Goal: Information Seeking & Learning: Learn about a topic

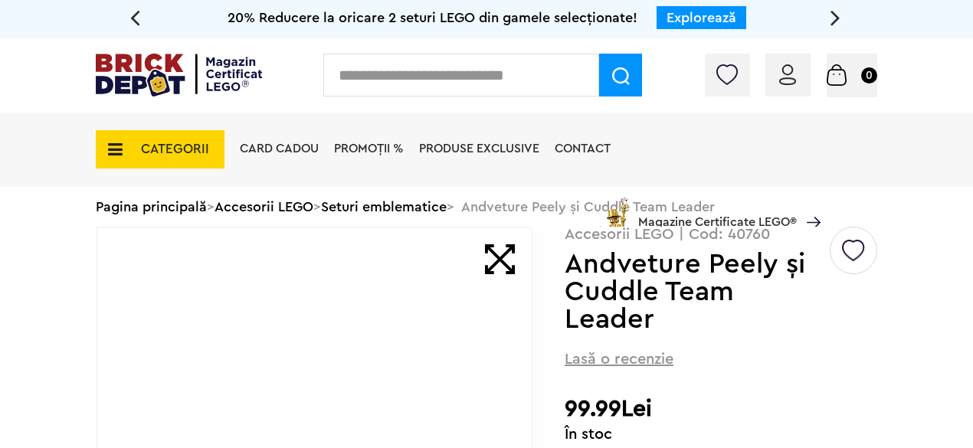
click at [715, 18] on link "Explorează" at bounding box center [701, 18] width 70 height 14
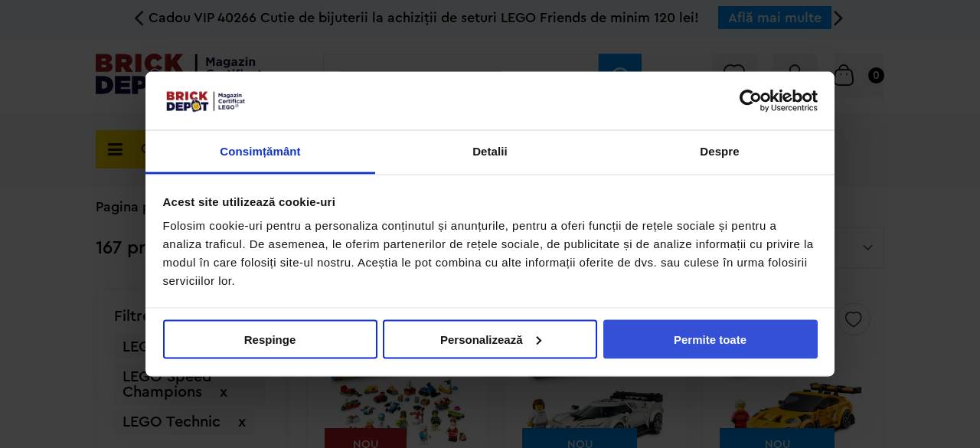
click at [724, 321] on button "Permite toate" at bounding box center [710, 338] width 214 height 39
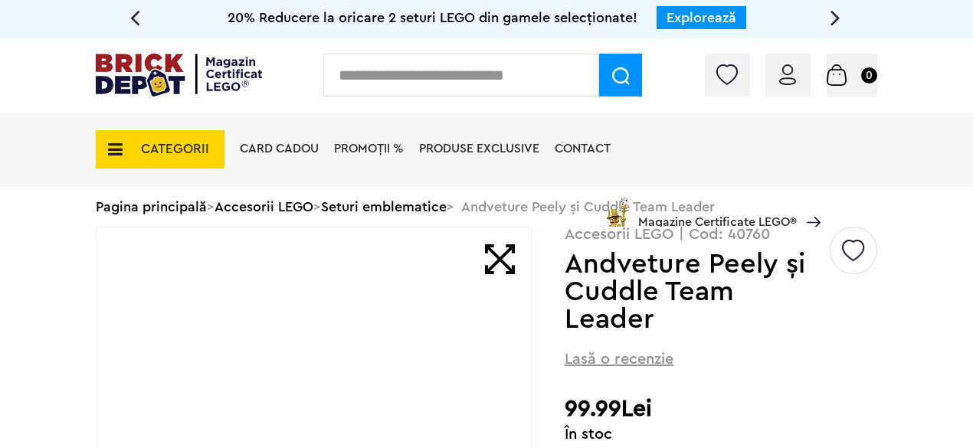
click at [115, 141] on icon at bounding box center [111, 149] width 24 height 17
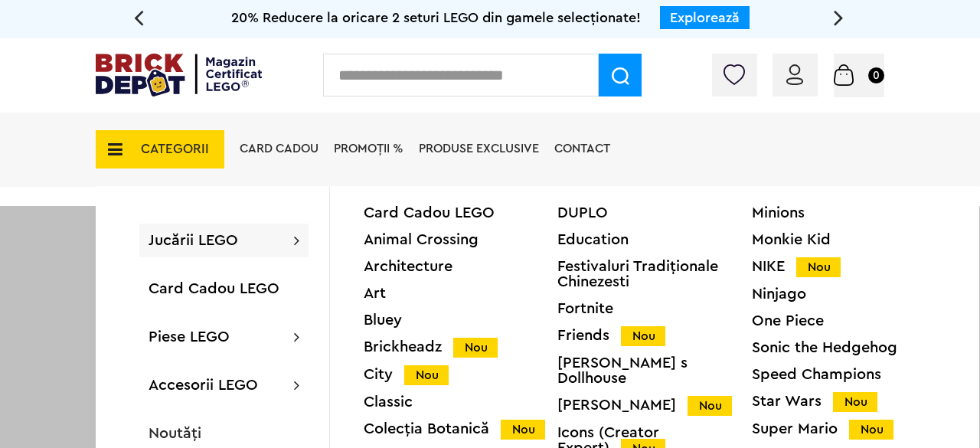
click at [378, 146] on span "PROMOȚII %" at bounding box center [369, 148] width 70 height 12
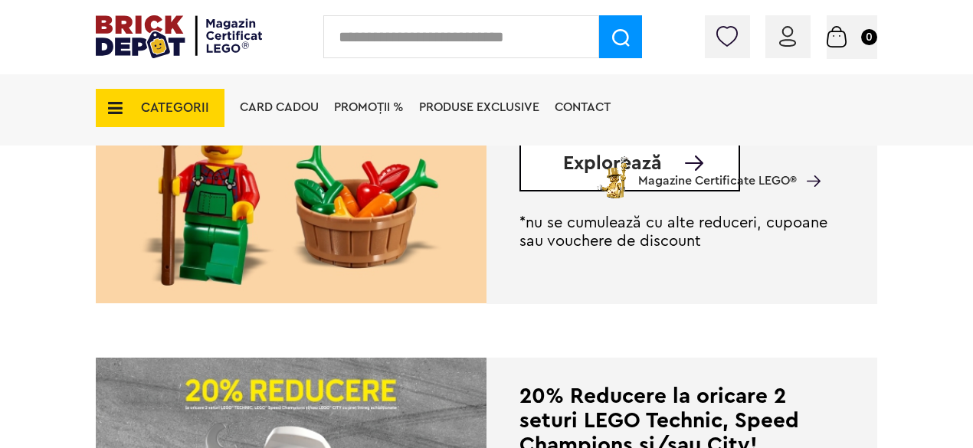
scroll to position [512, 0]
click at [397, 217] on img at bounding box center [291, 143] width 391 height 322
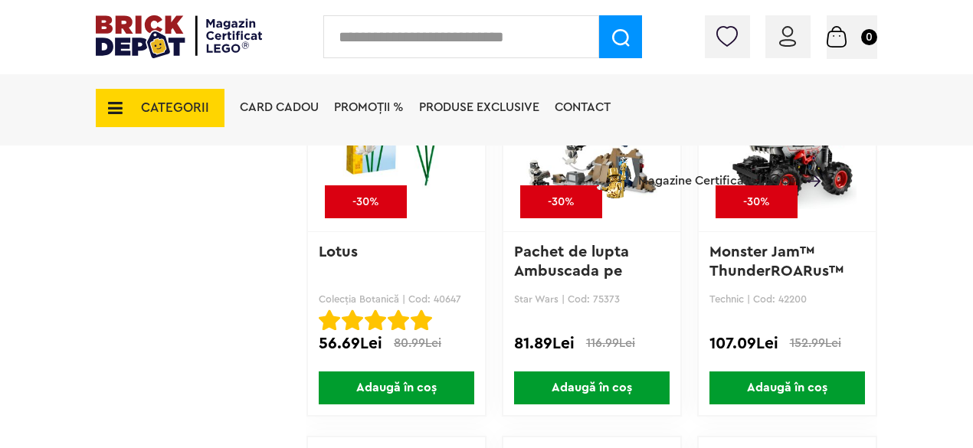
scroll to position [2062, 0]
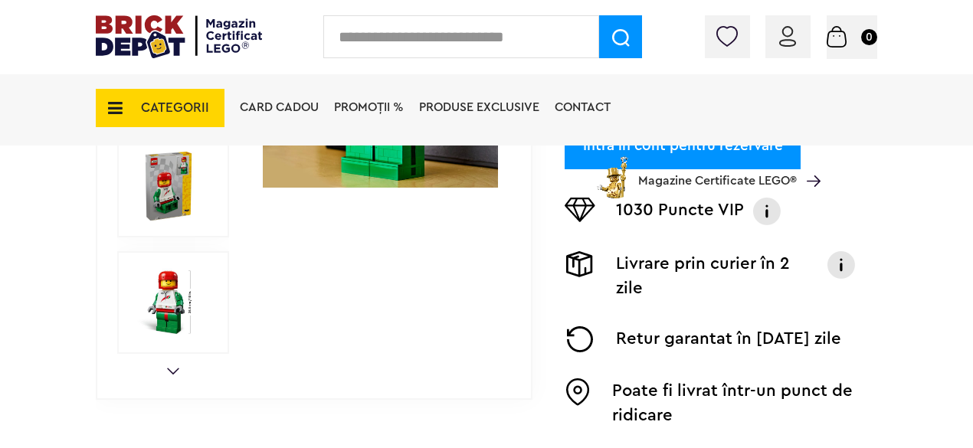
scroll to position [524, 0]
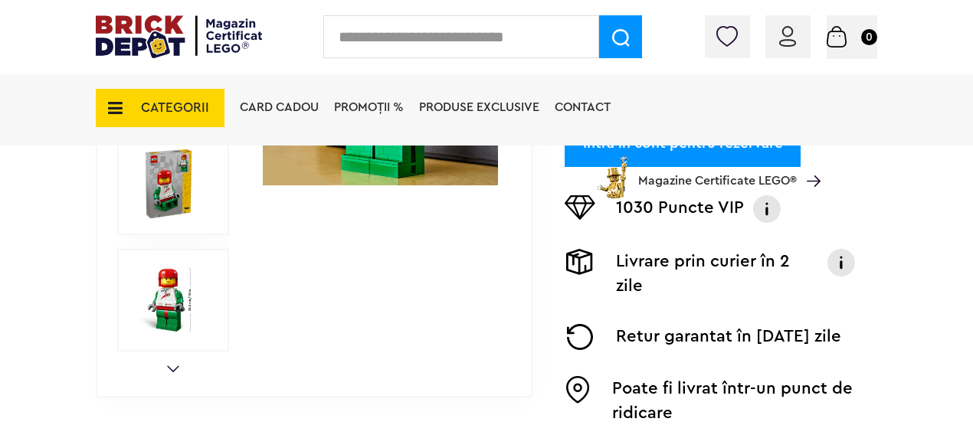
click at [219, 302] on div at bounding box center [173, 300] width 112 height 103
click at [185, 299] on img at bounding box center [168, 300] width 69 height 69
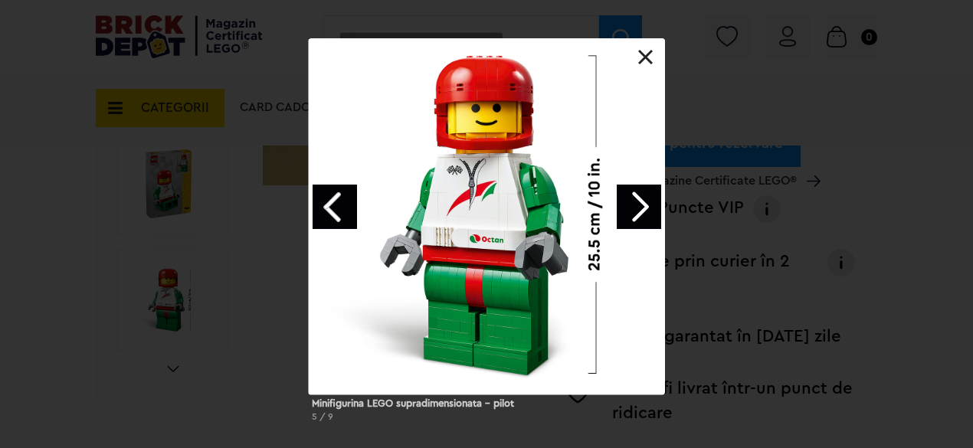
click at [652, 56] on div at bounding box center [487, 216] width 356 height 356
click at [648, 59] on link at bounding box center [645, 57] width 15 height 15
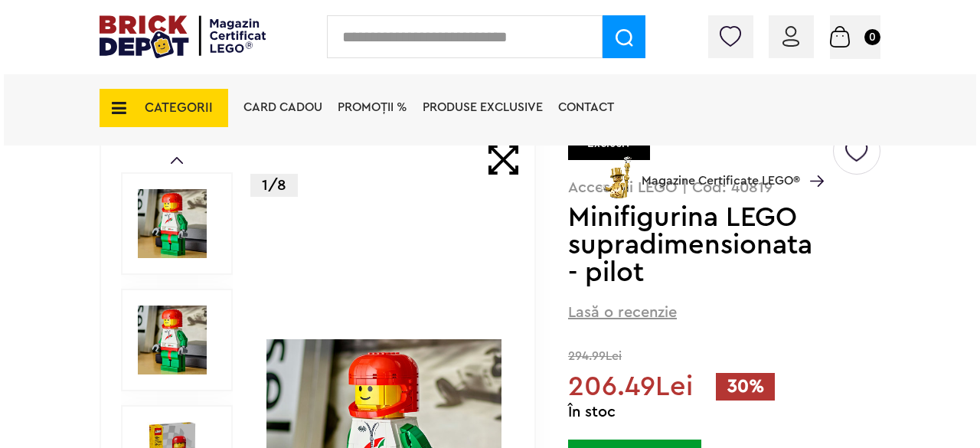
scroll to position [0, 0]
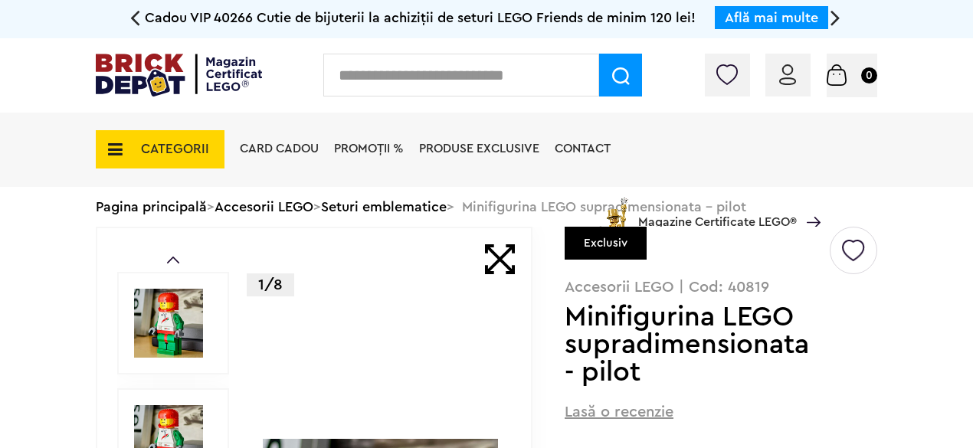
click at [139, 140] on span "CATEGORII" at bounding box center [160, 149] width 129 height 38
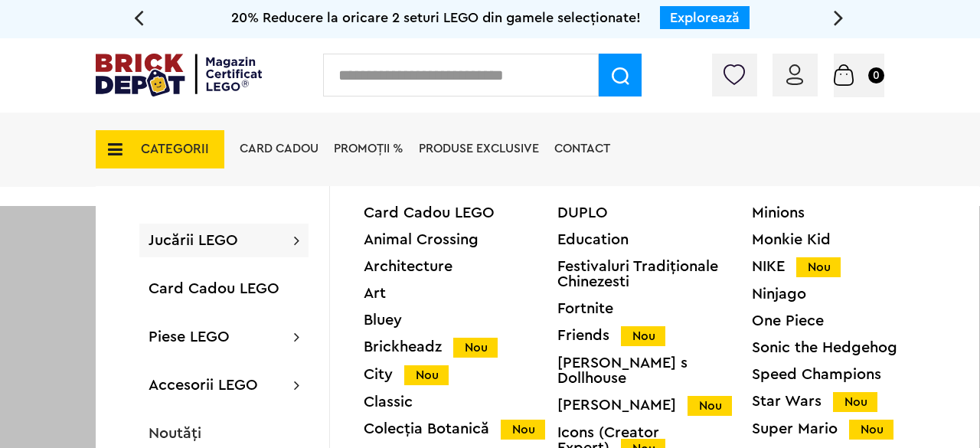
click at [382, 146] on span "PROMOȚII %" at bounding box center [369, 148] width 70 height 12
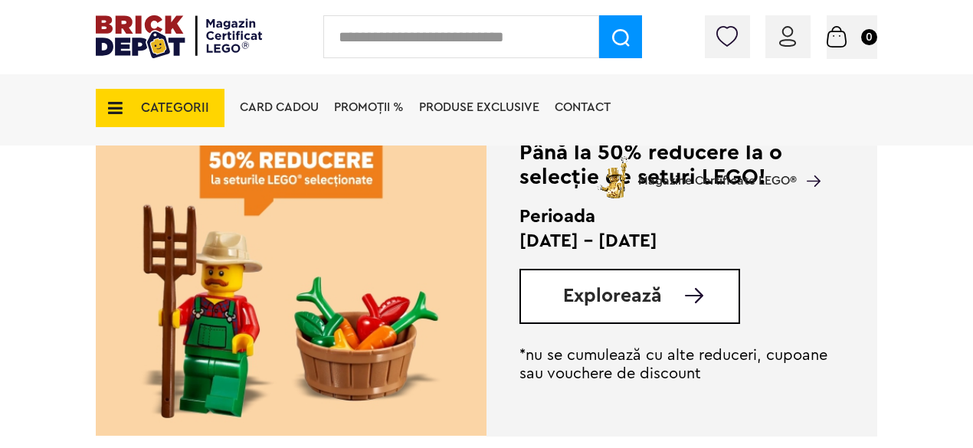
scroll to position [348, 0]
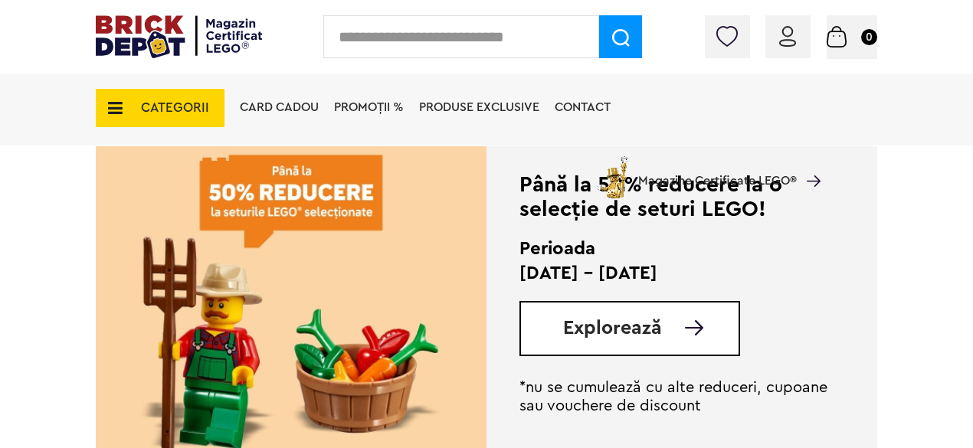
click at [607, 345] on div "Explorează" at bounding box center [629, 328] width 221 height 55
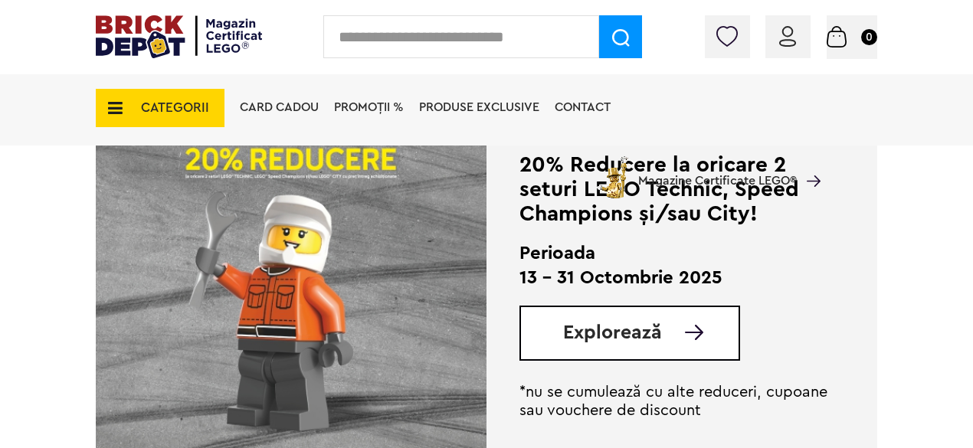
scroll to position [743, 0]
click at [649, 352] on div "Explorează" at bounding box center [629, 333] width 221 height 55
click at [698, 329] on img at bounding box center [694, 332] width 18 height 15
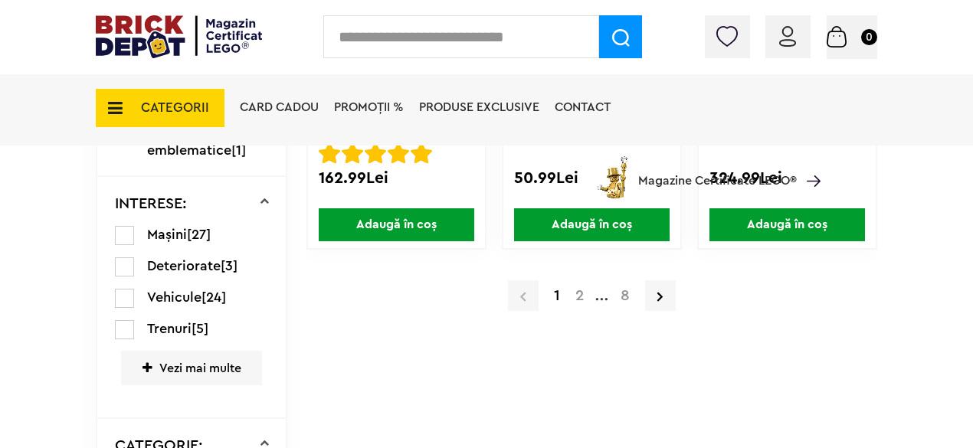
scroll to position [2781, 0]
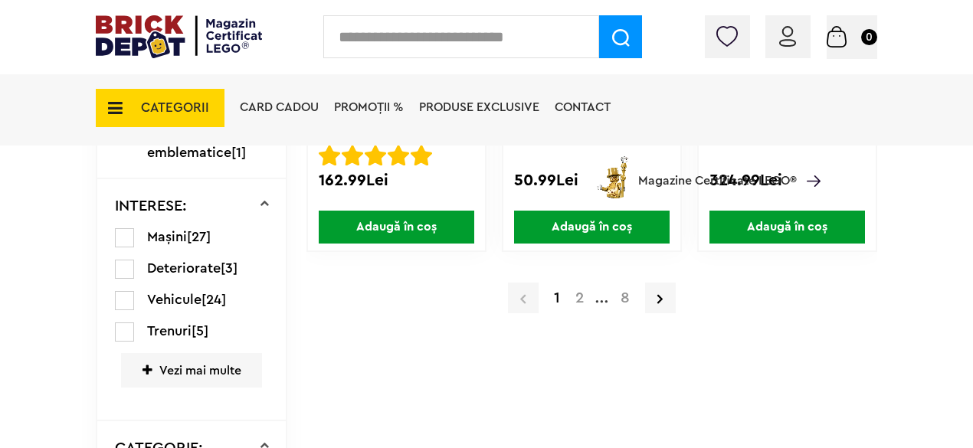
click at [583, 302] on a=LEGO%20Technic&lego=1&order=1&page=2"] "2" at bounding box center [579, 297] width 24 height 15
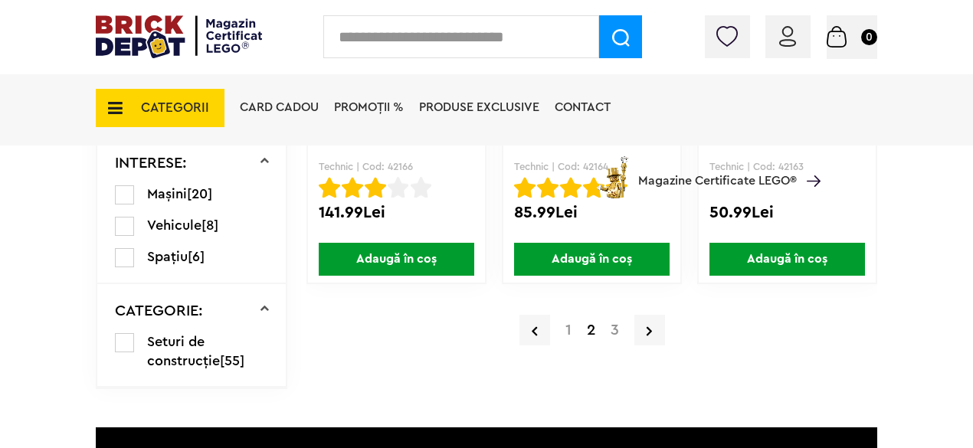
scroll to position [2771, 0]
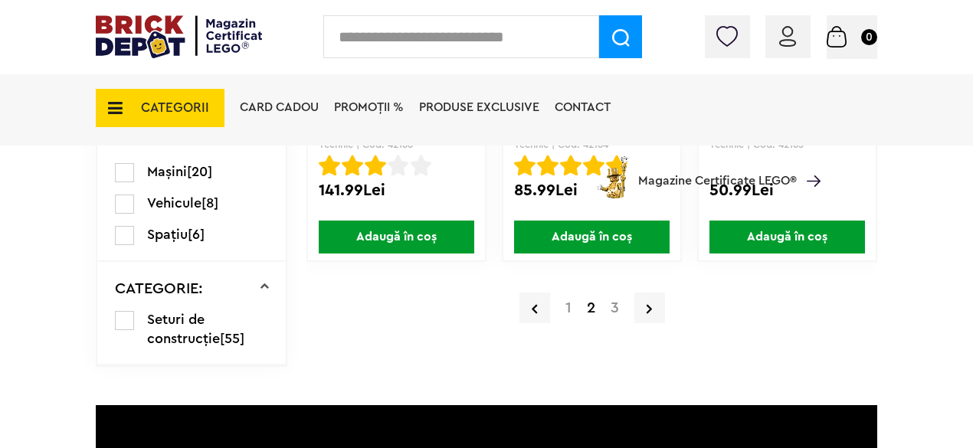
click at [485, 291] on div "1 2 3" at bounding box center [591, 308] width 571 height 40
click at [613, 309] on a=LEGO%20Technic&lego=1&order=1&page=3"] "3" at bounding box center [615, 307] width 24 height 15
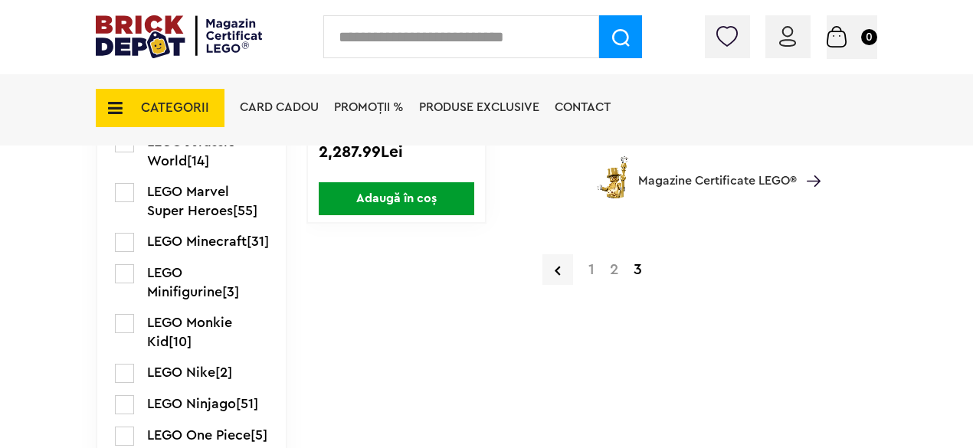
scroll to position [2031, 0]
click at [591, 273] on a=LEGO%20Technic&lego=1&order=1&page=1"] "1" at bounding box center [590, 268] width 21 height 15
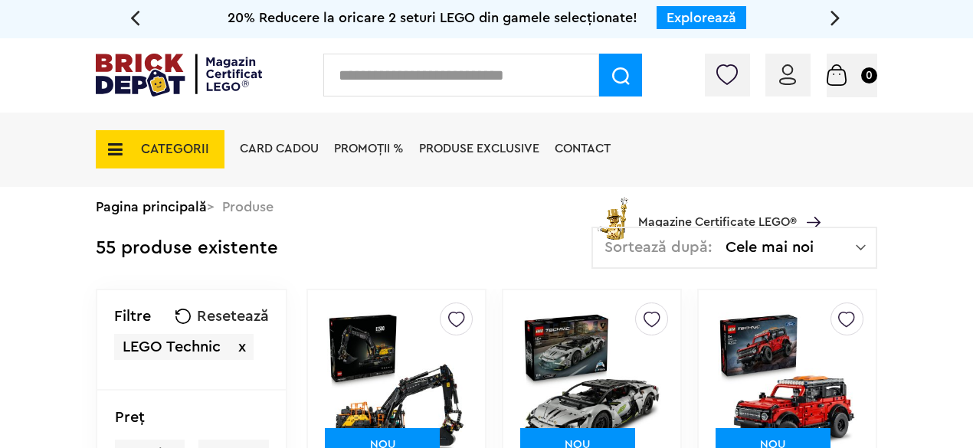
click at [195, 150] on span "CATEGORII" at bounding box center [175, 148] width 68 height 13
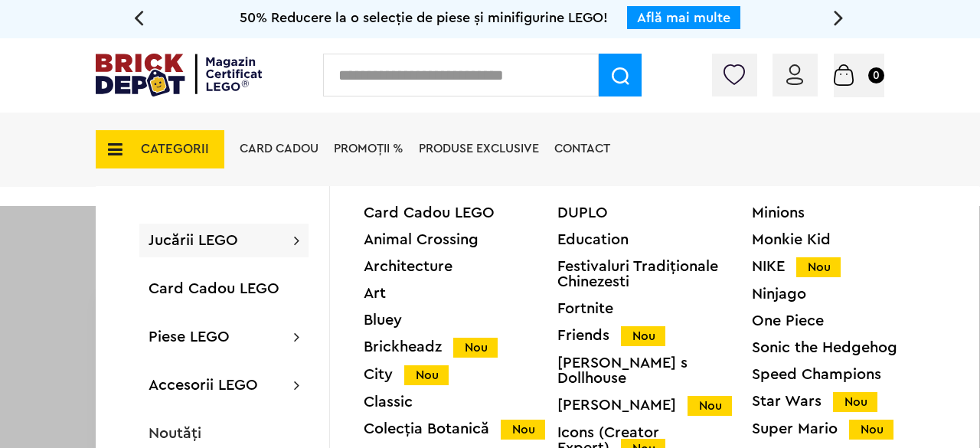
click at [366, 159] on li "PROMOȚII %" at bounding box center [368, 150] width 85 height 75
click at [366, 155] on span "PROMOȚII %" at bounding box center [369, 148] width 70 height 12
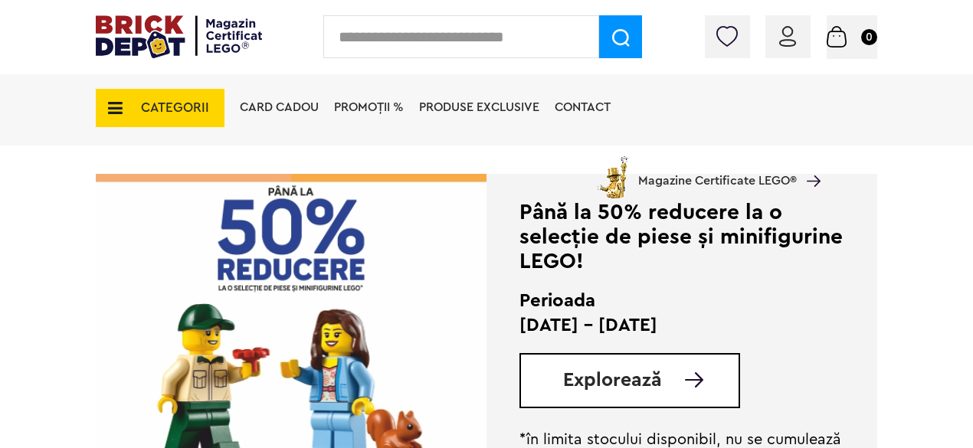
scroll to position [2575, 0]
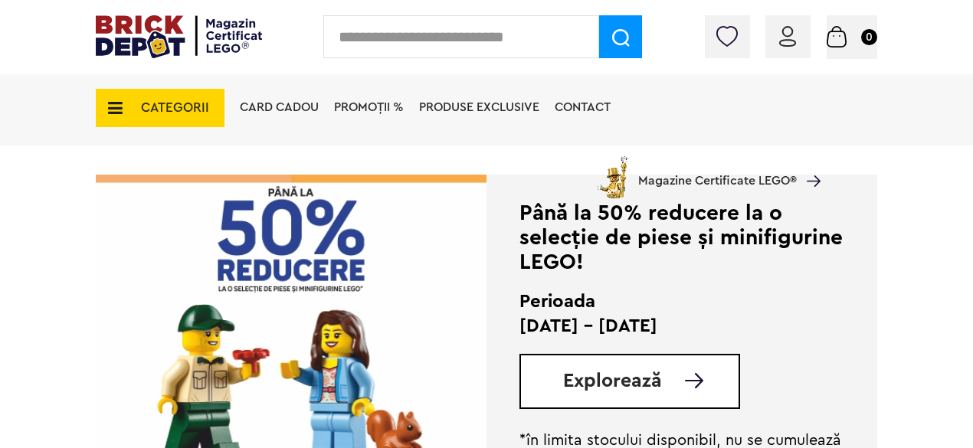
click at [595, 381] on span "Explorează" at bounding box center [612, 380] width 99 height 19
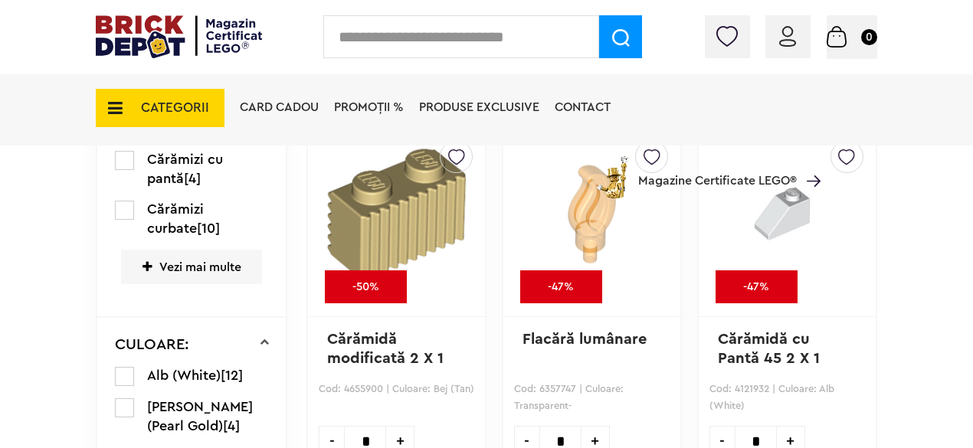
click at [175, 97] on span "CATEGORII" at bounding box center [160, 108] width 129 height 38
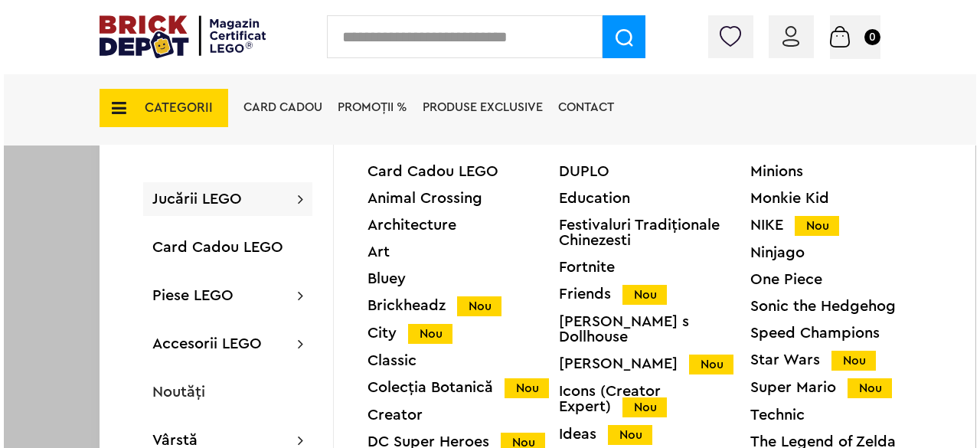
scroll to position [1013, 0]
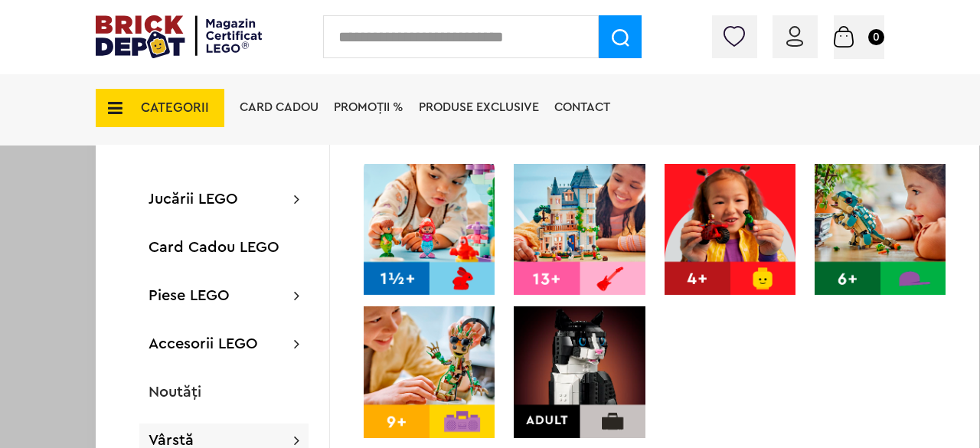
click at [268, 431] on div "Vârstă" at bounding box center [223, 440] width 169 height 34
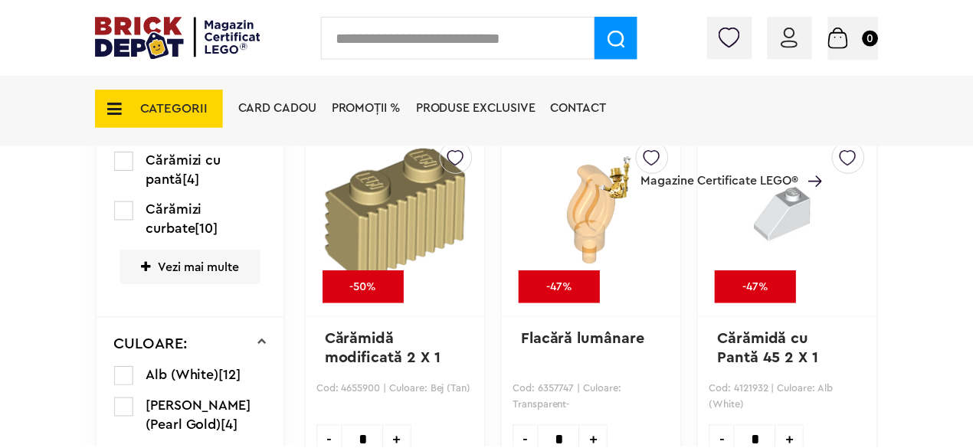
scroll to position [1012, 0]
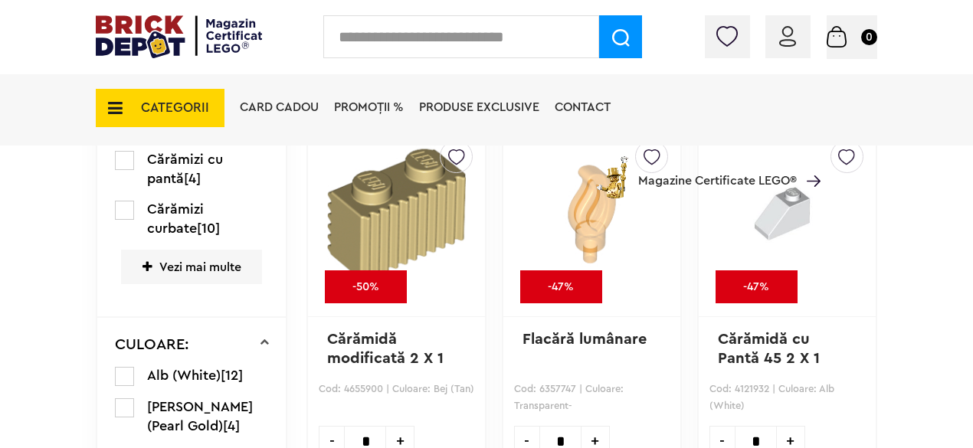
click at [159, 85] on div "CATEGORII Jucării LEGO Card Cadou LEGO Animal Crossing Architecture Art Bluey B…" at bounding box center [160, 99] width 129 height 56
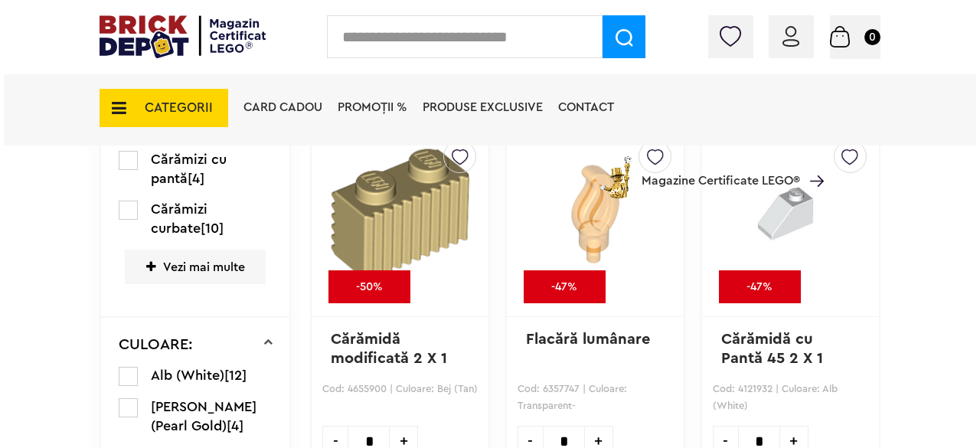
scroll to position [1013, 0]
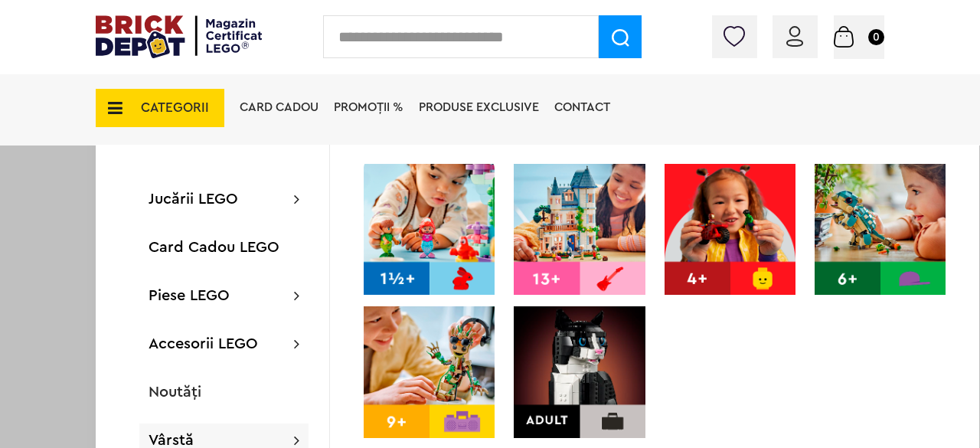
click at [195, 437] on div "Vârstă" at bounding box center [223, 440] width 169 height 34
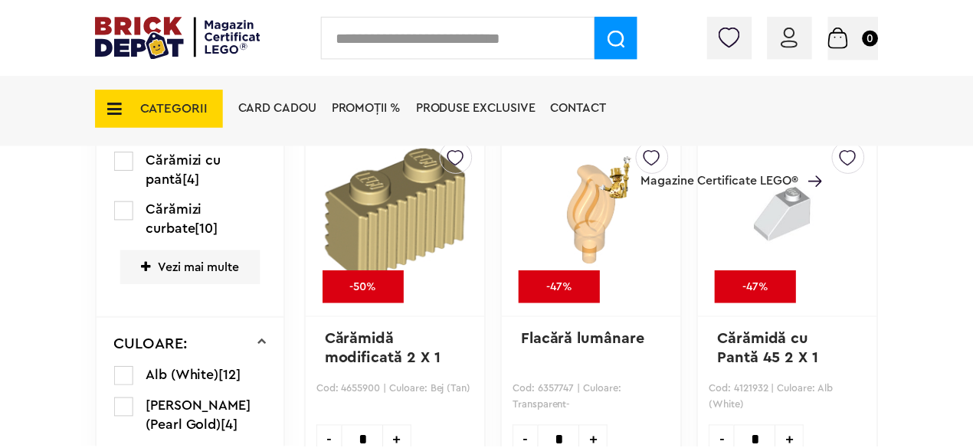
scroll to position [1012, 0]
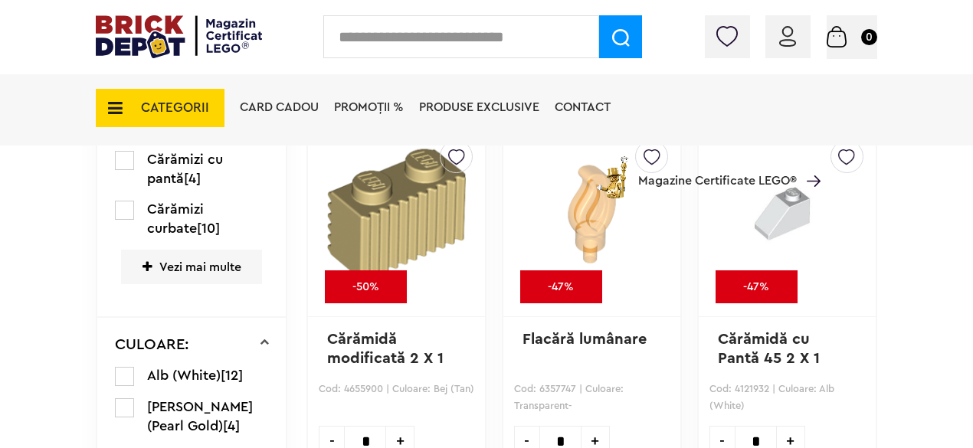
click at [193, 119] on span "CATEGORII" at bounding box center [160, 108] width 129 height 38
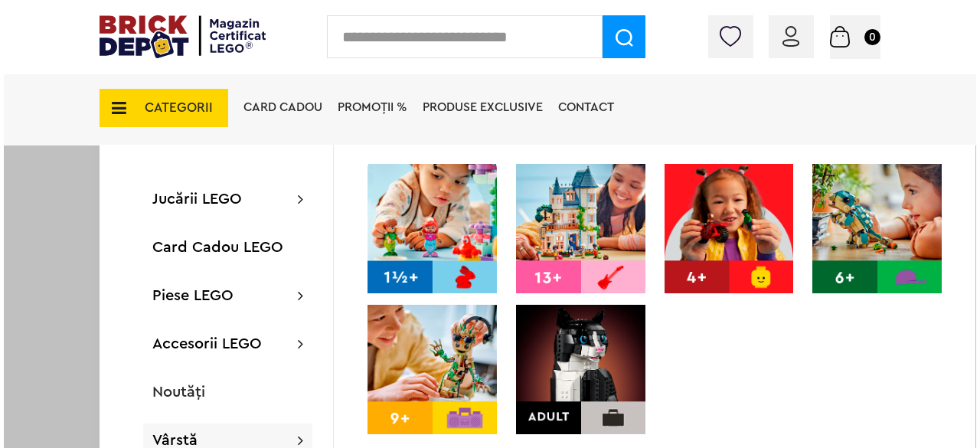
scroll to position [1013, 0]
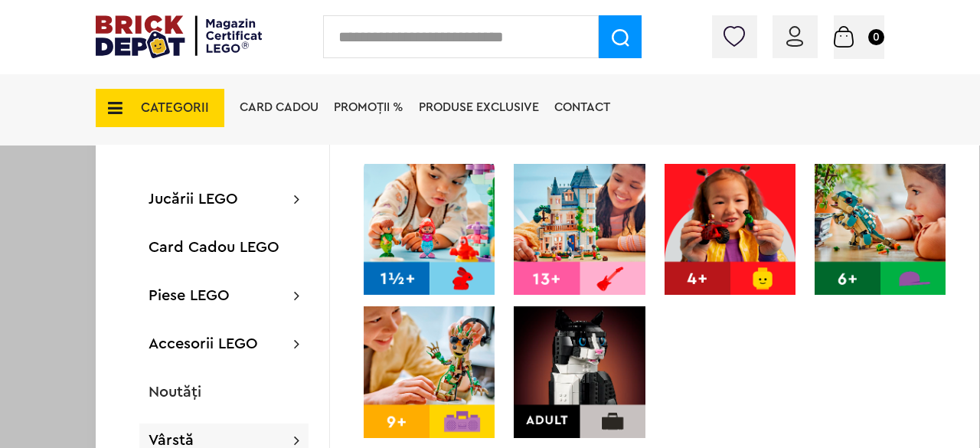
click at [398, 384] on img at bounding box center [429, 371] width 131 height 131
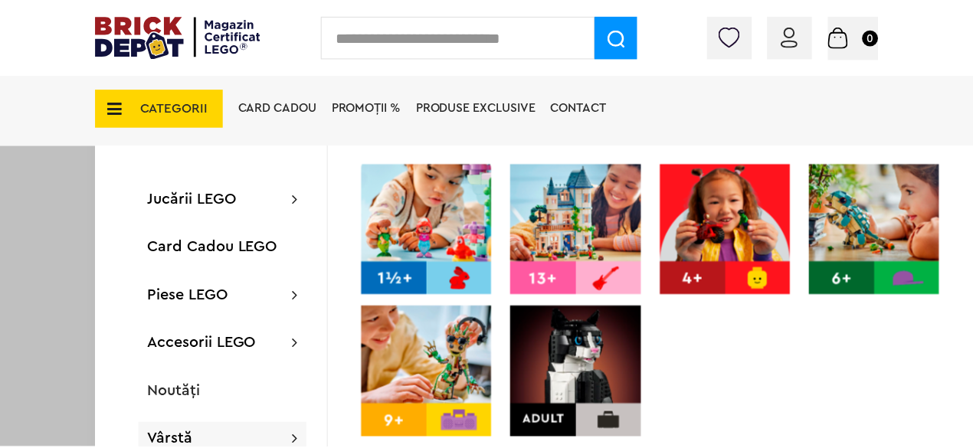
scroll to position [1012, 0]
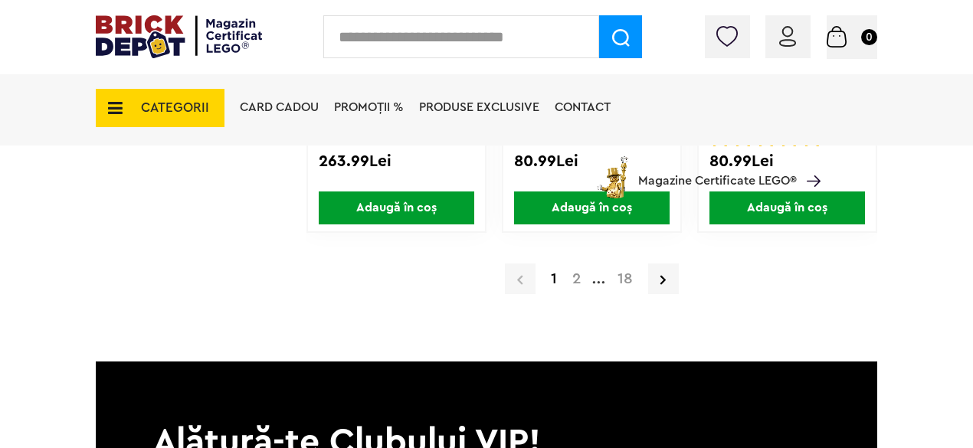
scroll to position [2813, 0]
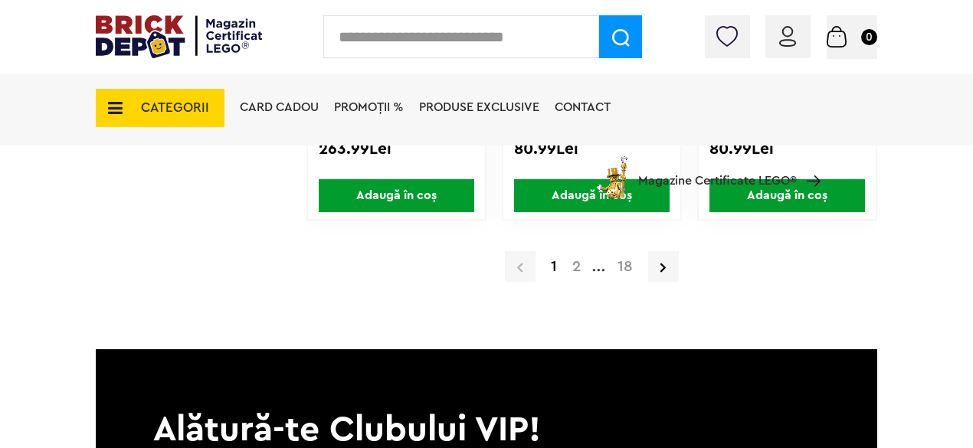
click at [582, 267] on a=9%2B&order=1&page=2"] "2" at bounding box center [576, 266] width 24 height 15
click at [577, 269] on a=9%2B&order=1&page=2"] "2" at bounding box center [576, 266] width 24 height 15
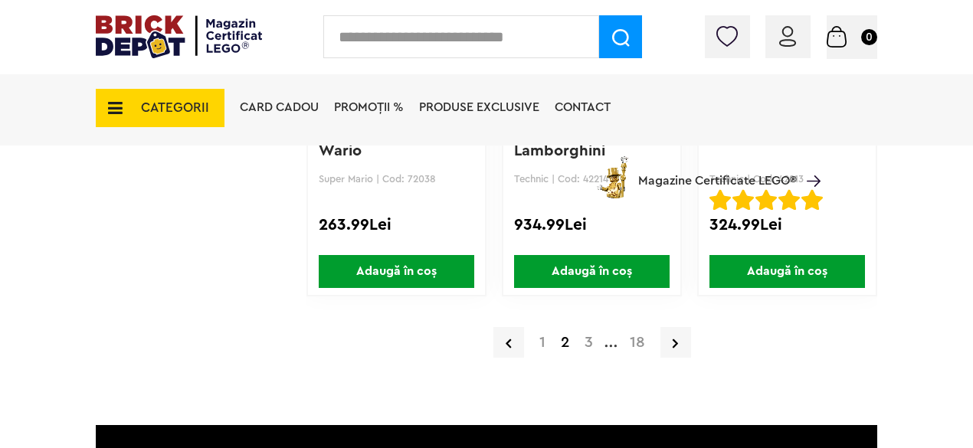
scroll to position [2739, 0]
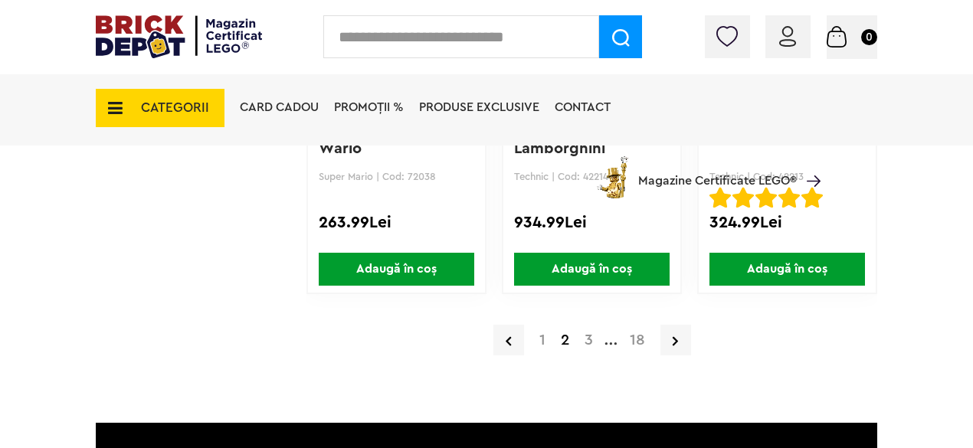
click at [581, 342] on a=9%2B&order=1&page=3"] "3" at bounding box center [589, 339] width 24 height 15
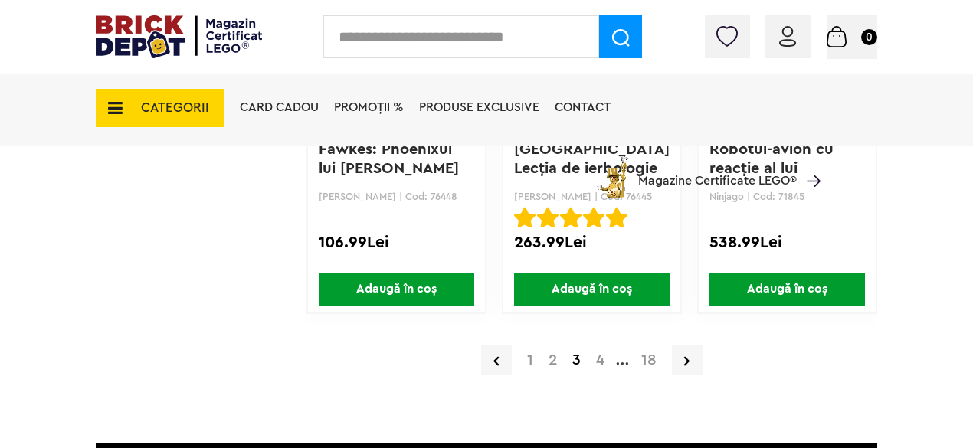
scroll to position [2722, 0]
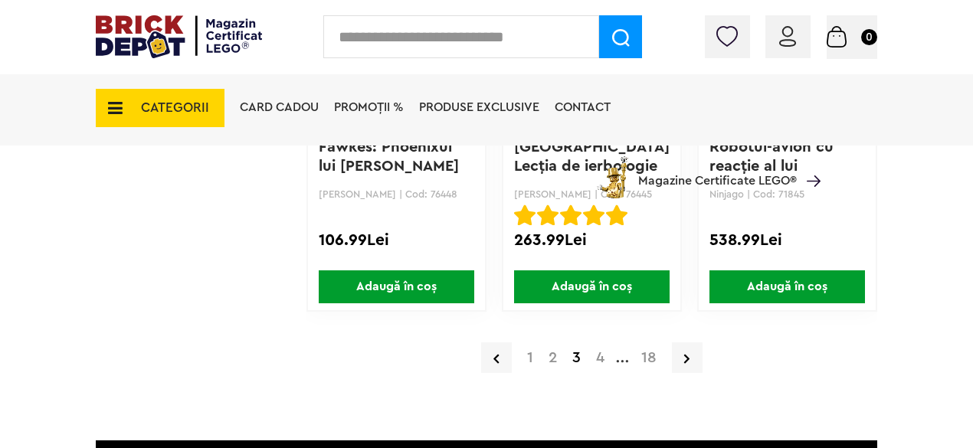
click at [596, 361] on a=9%2B&order=1&page=4"] "4" at bounding box center [600, 357] width 24 height 15
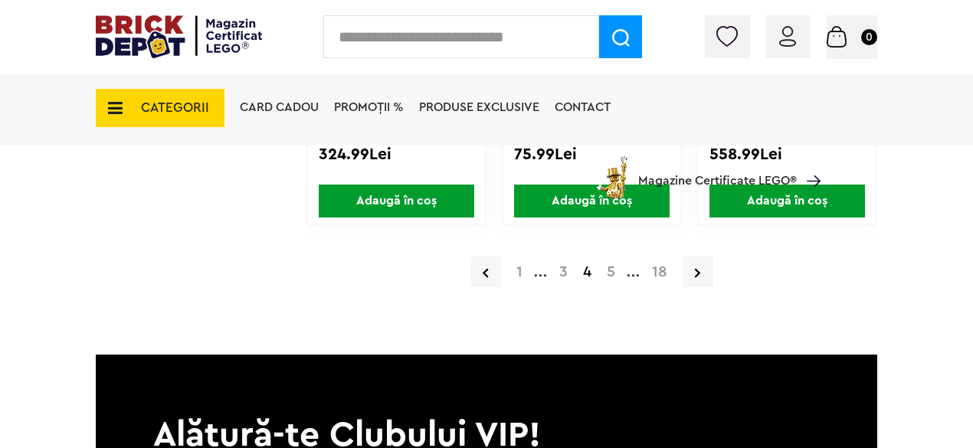
scroll to position [2823, 0]
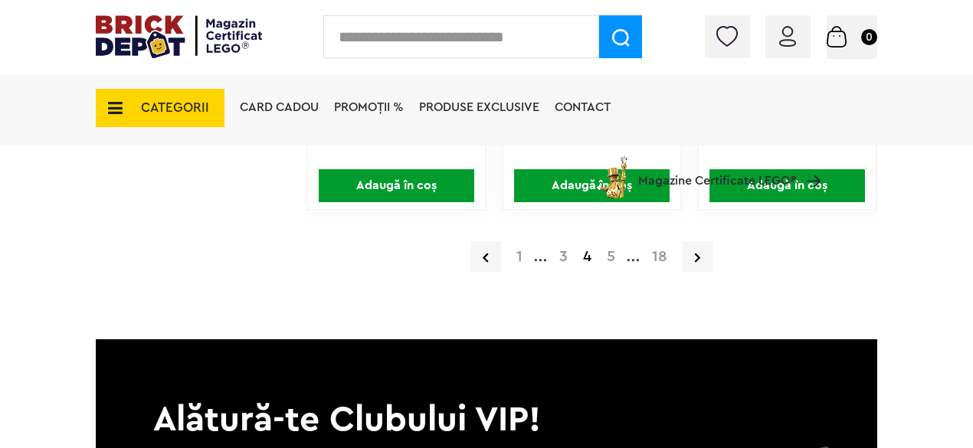
click at [611, 256] on a=9%2B&order=1&page=5"] "5" at bounding box center [611, 256] width 24 height 15
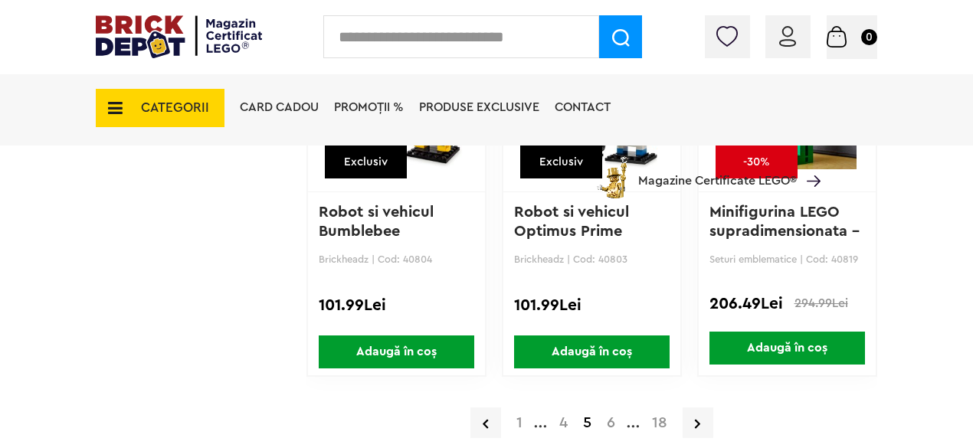
scroll to position [2657, 0]
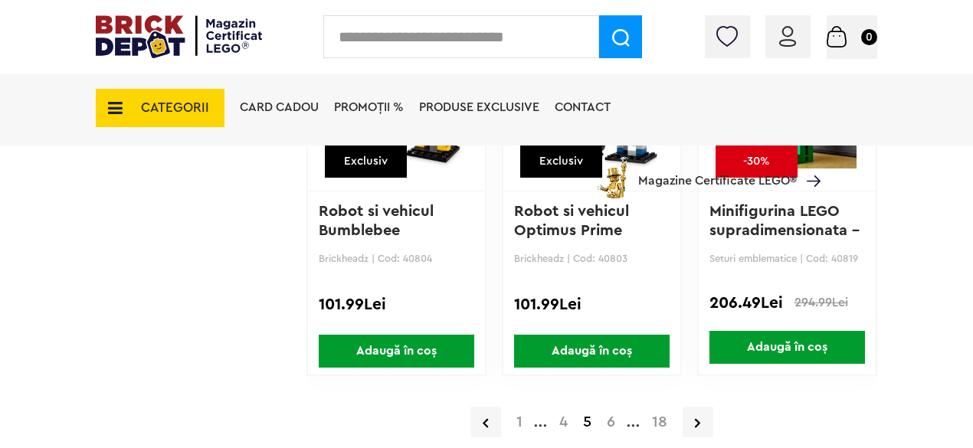
click at [644, 283] on div at bounding box center [591, 279] width 159 height 21
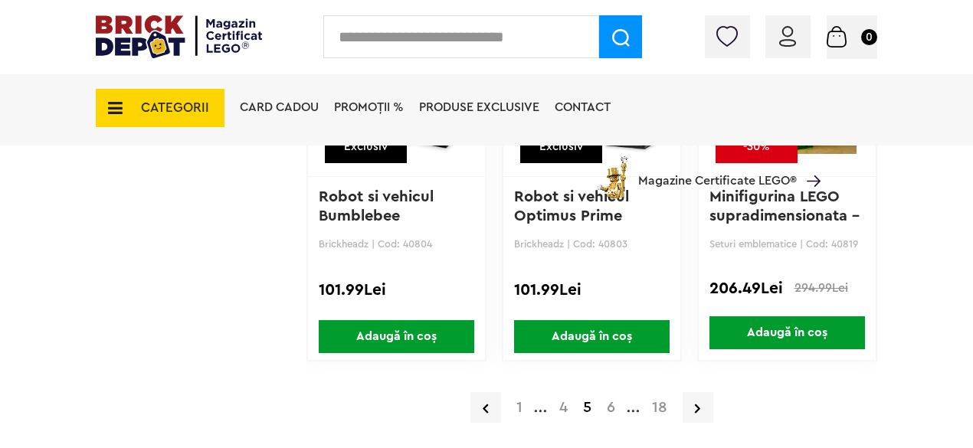
scroll to position [2663, 0]
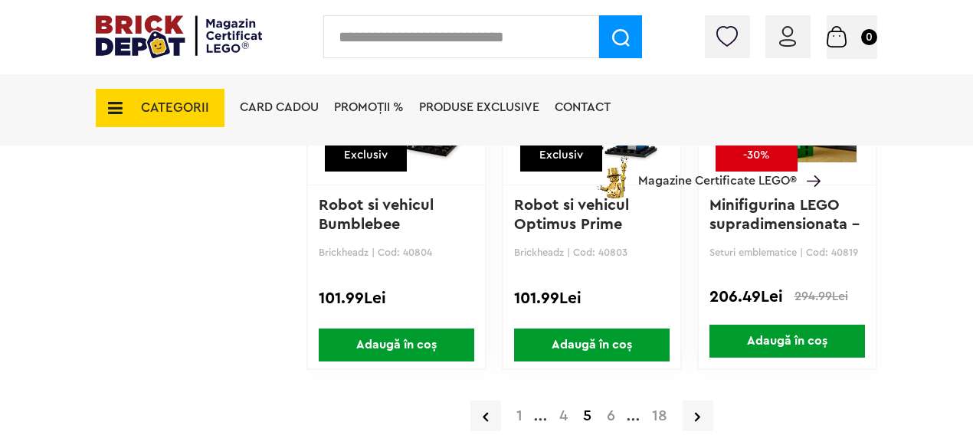
click at [609, 411] on a=9%2B&order=1&page=6"] "6" at bounding box center [611, 415] width 24 height 15
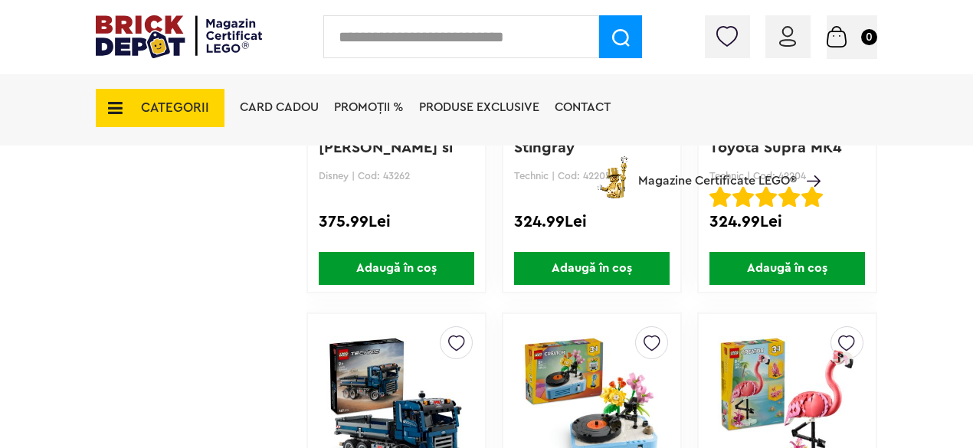
scroll to position [2351, 0]
